Goal: Check status

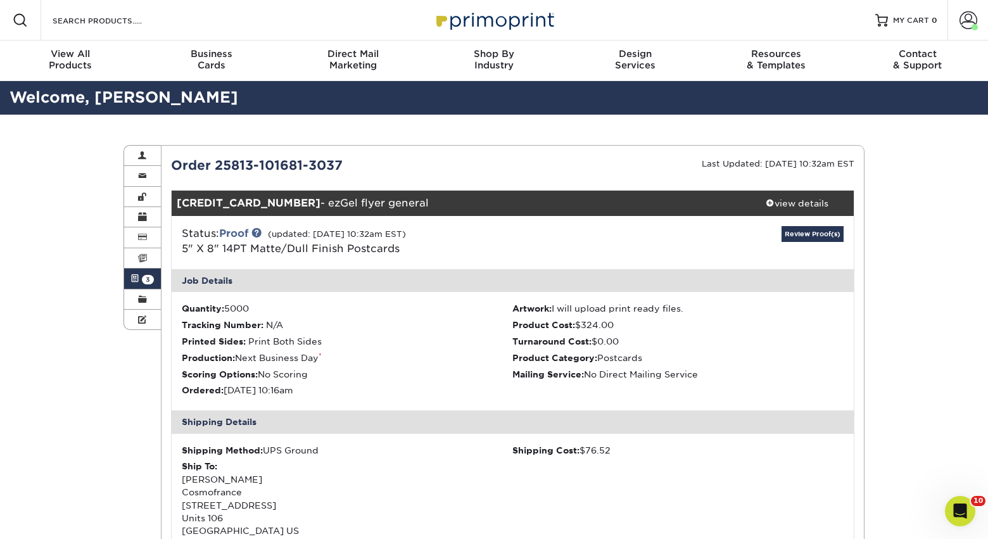
click at [139, 299] on span at bounding box center [142, 299] width 9 height 10
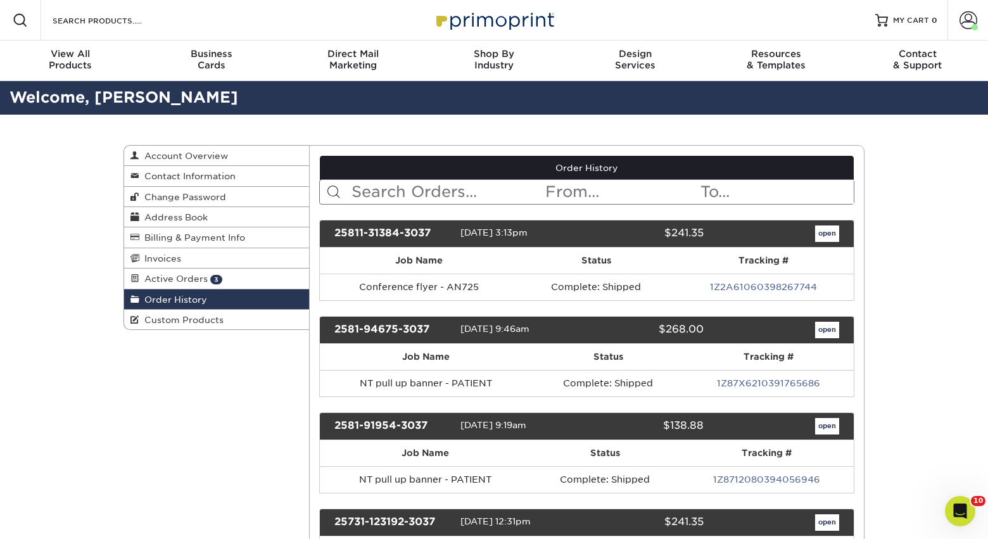
click at [188, 304] on span "Order History" at bounding box center [173, 299] width 68 height 10
click at [182, 276] on span "Active Orders" at bounding box center [173, 278] width 68 height 10
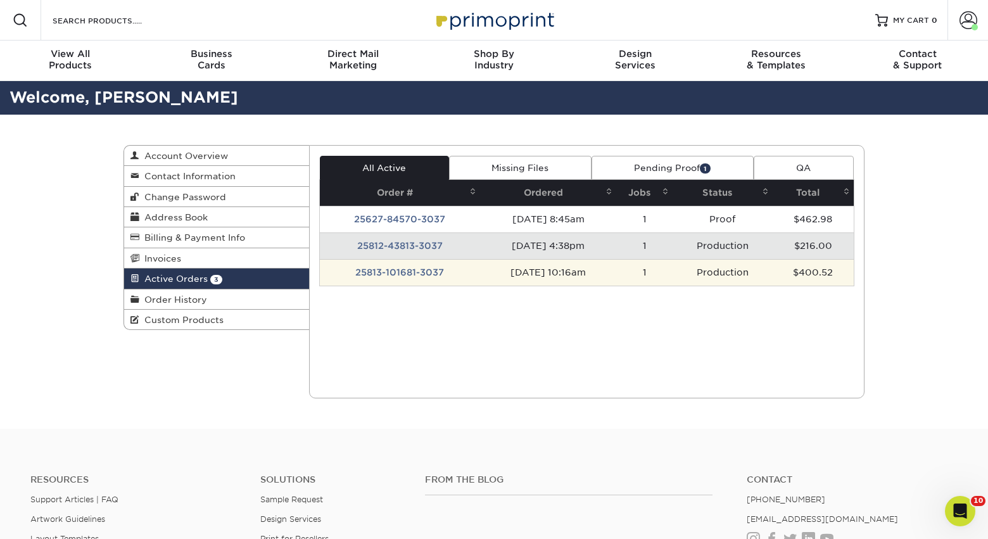
click at [451, 275] on td "25813-101681-3037" at bounding box center [400, 272] width 161 height 27
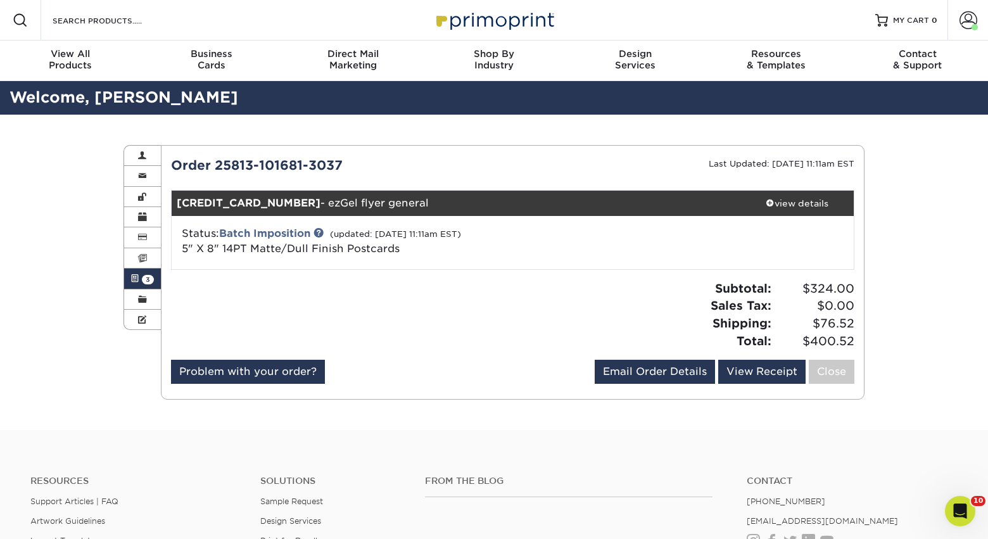
click at [139, 282] on link "Active Orders 3" at bounding box center [142, 278] width 37 height 20
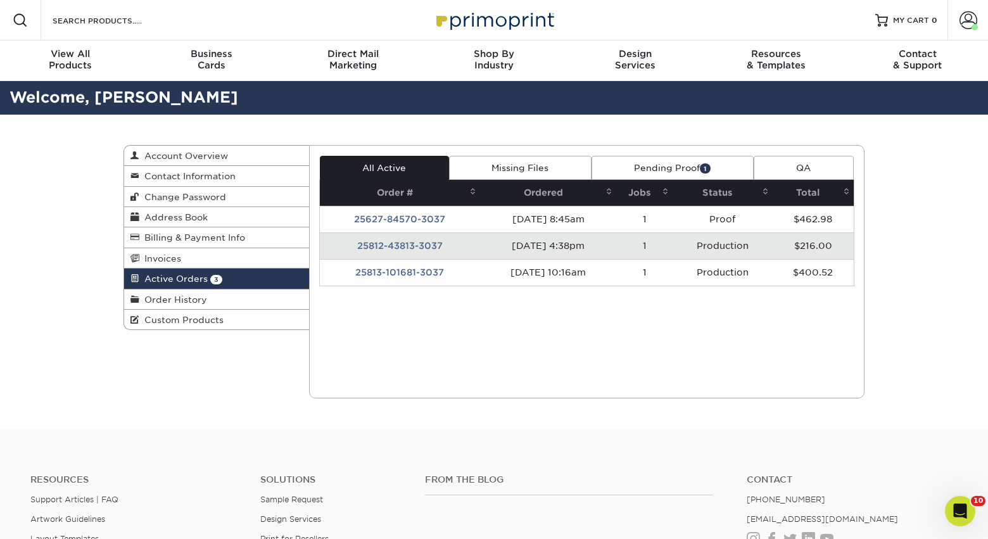
click at [446, 252] on td "25812-43813-3037" at bounding box center [400, 245] width 161 height 27
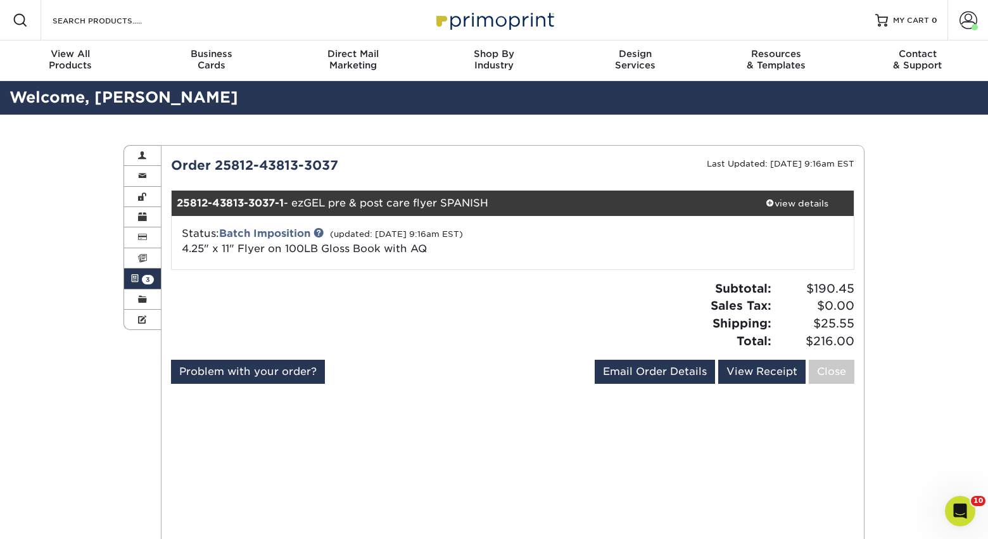
drag, startPoint x: 506, startPoint y: 203, endPoint x: 296, endPoint y: 202, distance: 209.5
click at [296, 202] on div "25812-43813-3037-1 - ezGEL pre & post care flyer SPANISH" at bounding box center [456, 203] width 568 height 25
copy div "ezGEL pre & post care flyer SPANISH"
click at [594, 305] on div "Subtotal: $190.45 Sales Tax: $0.00 Shipping: $25.55 Total: $216.00" at bounding box center [687, 315] width 351 height 70
click at [157, 279] on link "Active Orders 3" at bounding box center [142, 278] width 37 height 20
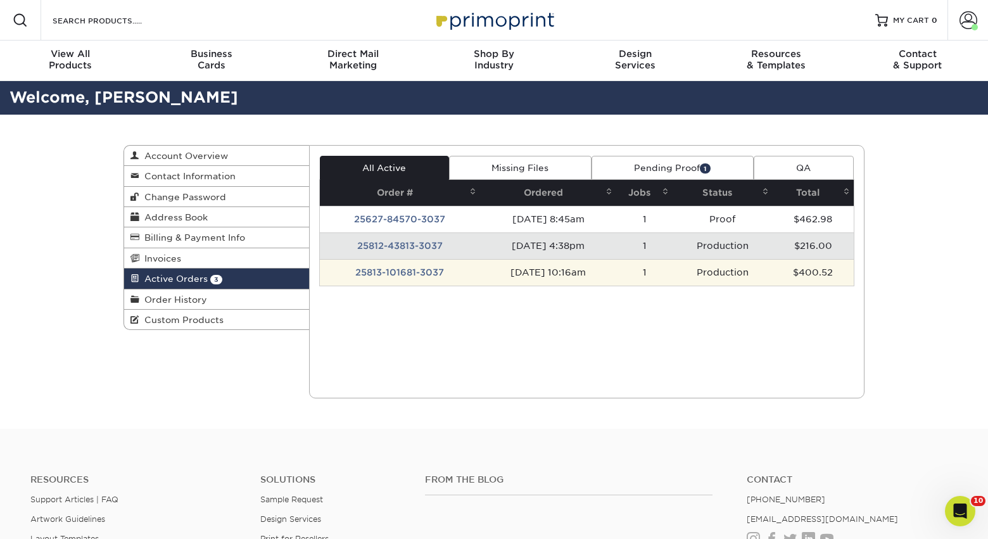
click at [469, 270] on td "25813-101681-3037" at bounding box center [400, 272] width 161 height 27
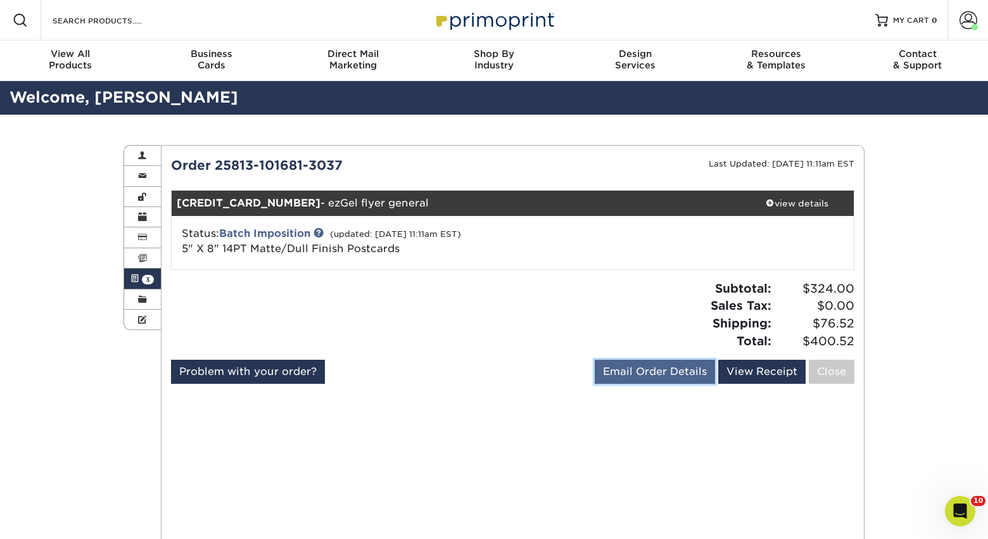
click at [655, 380] on link "Email Order Details" at bounding box center [654, 372] width 120 height 24
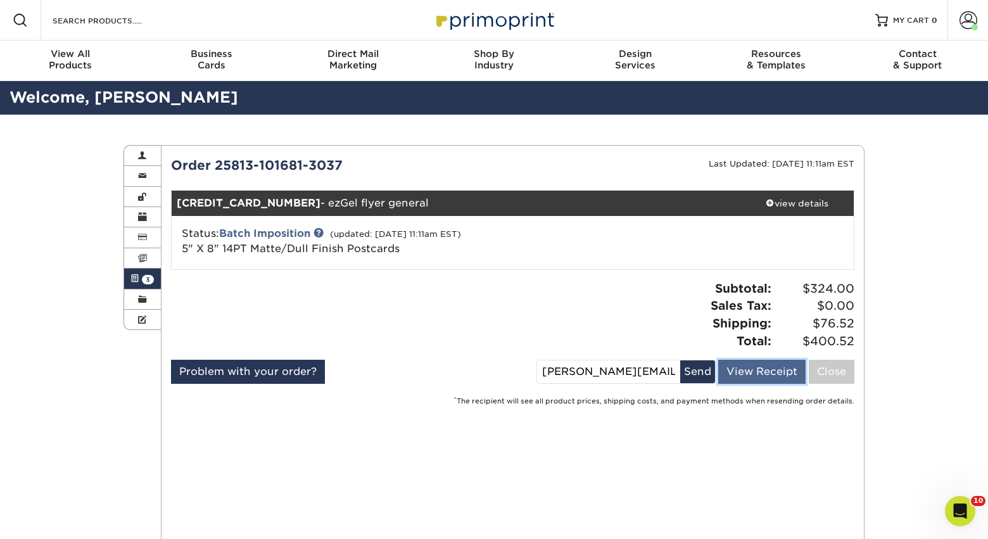
click at [739, 371] on link "View Receipt" at bounding box center [761, 372] width 87 height 24
